Goal: Task Accomplishment & Management: Manage account settings

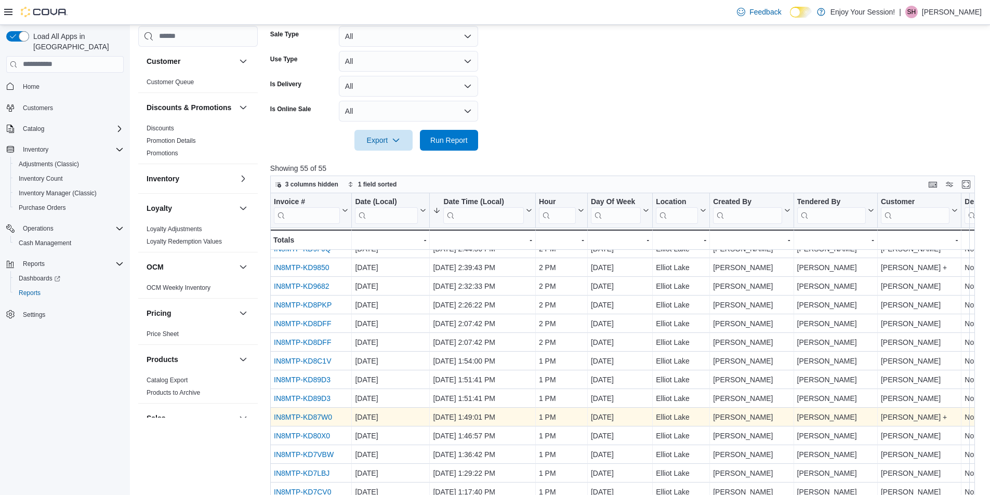
scroll to position [156, 0]
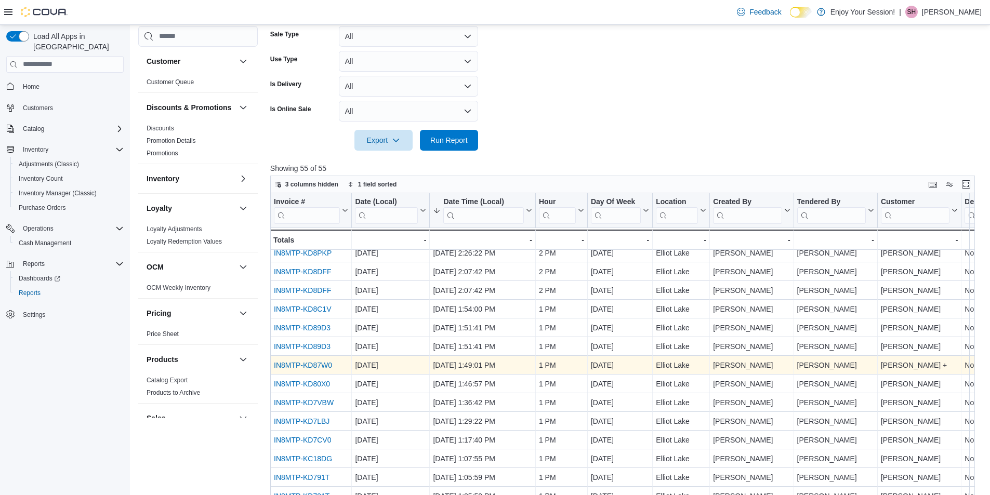
click at [327, 366] on link "IN8MTP-KD87W0" at bounding box center [303, 365] width 58 height 8
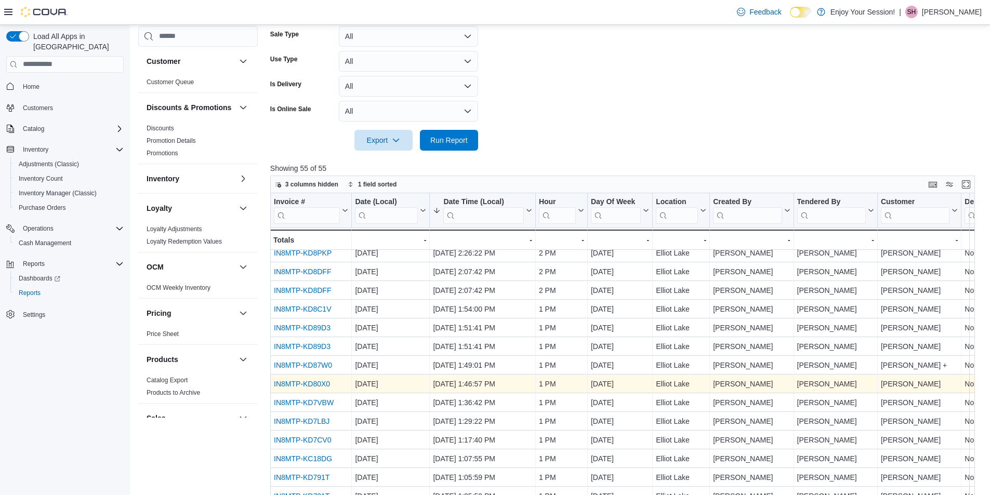
click at [324, 384] on link "IN8MTP-KD80X0" at bounding box center [302, 384] width 56 height 8
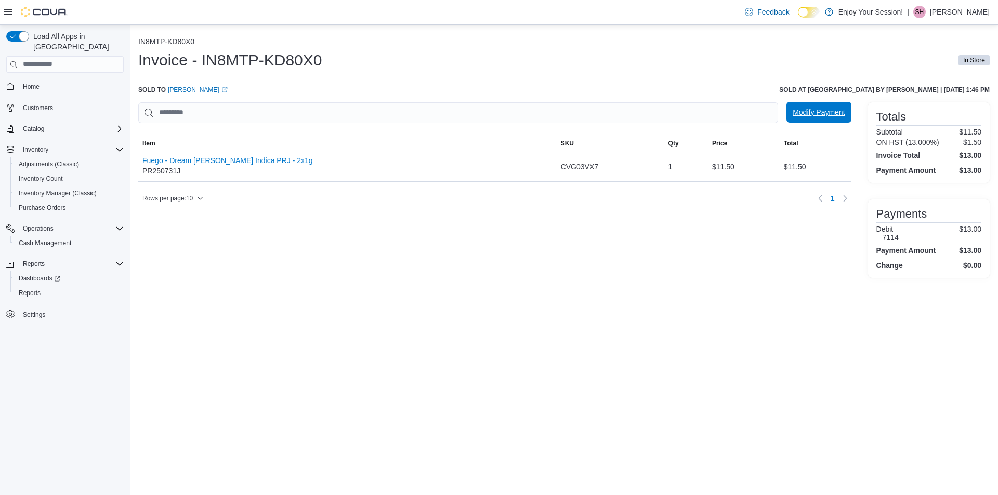
click at [815, 109] on span "Modify Payment" at bounding box center [818, 112] width 52 height 10
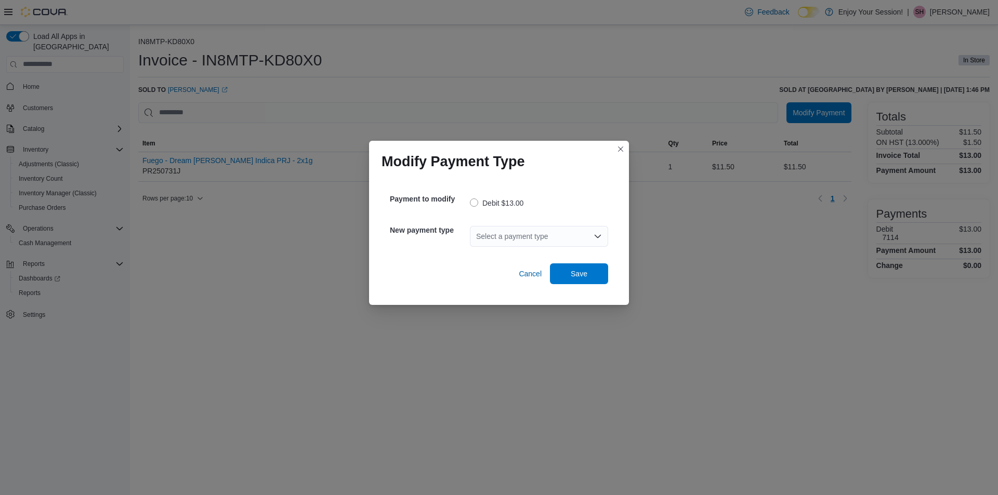
click at [598, 235] on icon "Open list of options" at bounding box center [597, 236] width 8 height 8
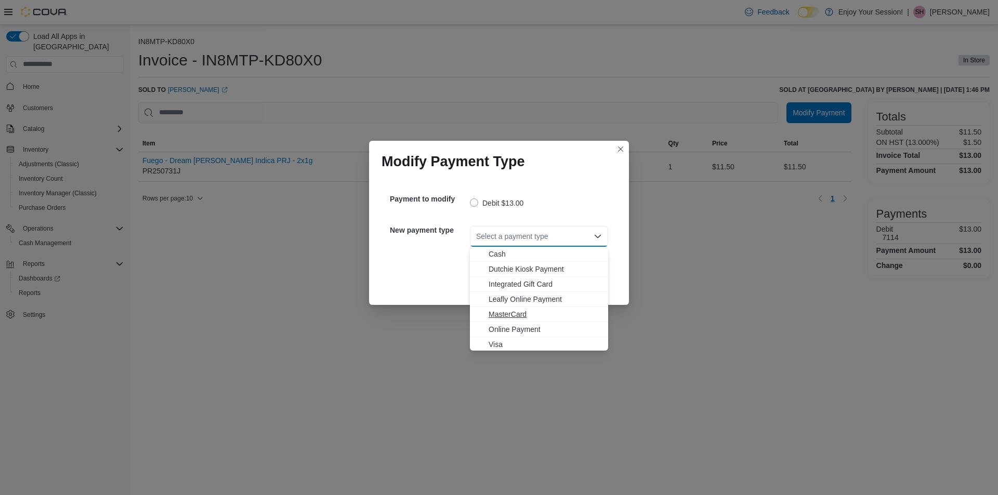
click at [524, 314] on span "MasterCard" at bounding box center [544, 314] width 113 height 10
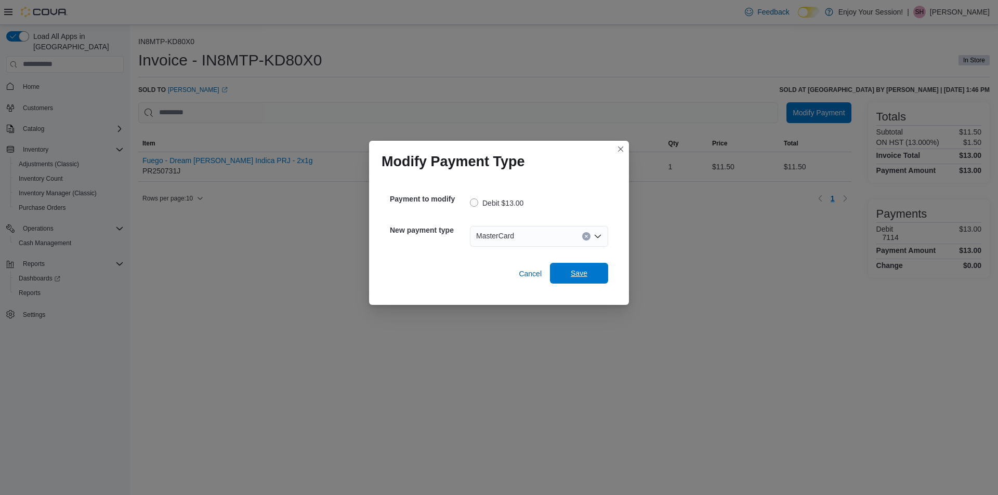
click at [577, 275] on span "Save" at bounding box center [579, 273] width 17 height 10
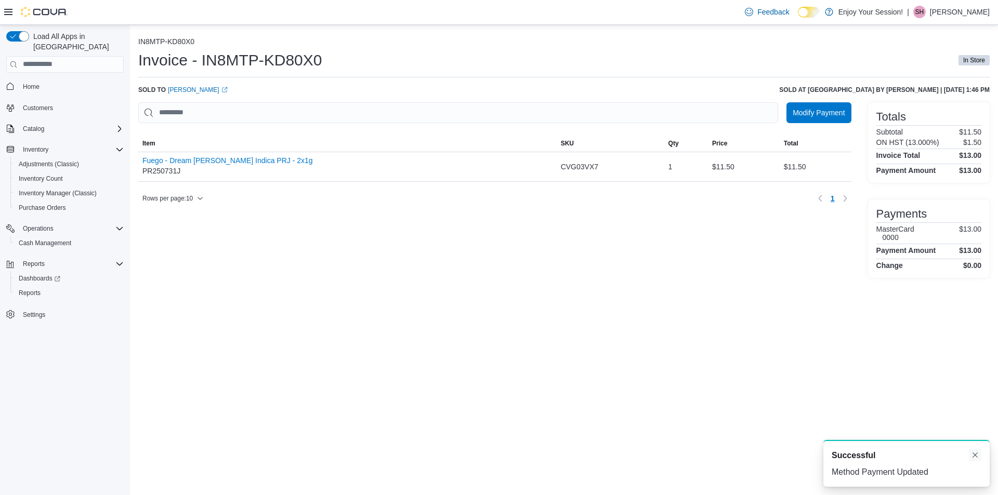
click at [979, 457] on button "Dismiss toast" at bounding box center [975, 455] width 12 height 12
